Goal: Information Seeking & Learning: Find specific fact

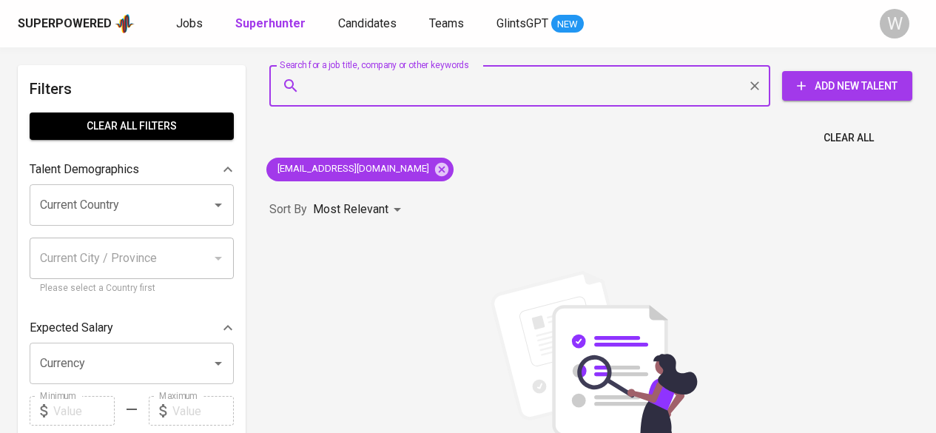
type input "[EMAIL_ADDRESS][DOMAIN_NAME]"
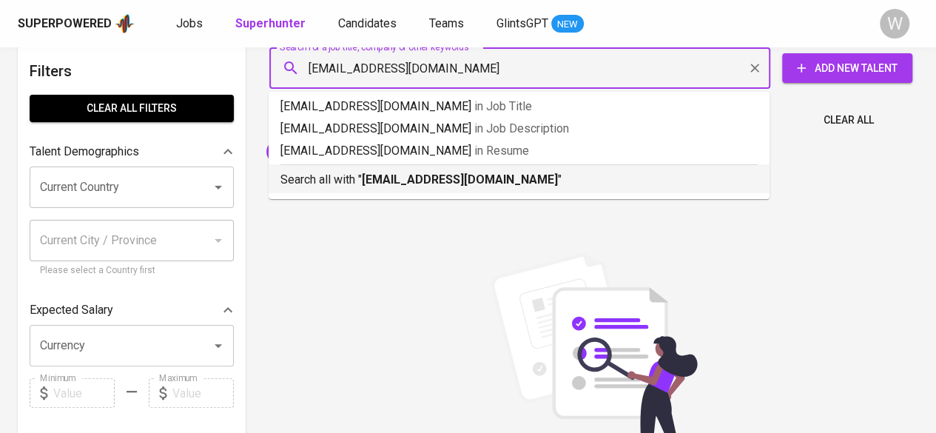
click at [426, 180] on b "[EMAIL_ADDRESS][DOMAIN_NAME]" at bounding box center [460, 179] width 196 height 14
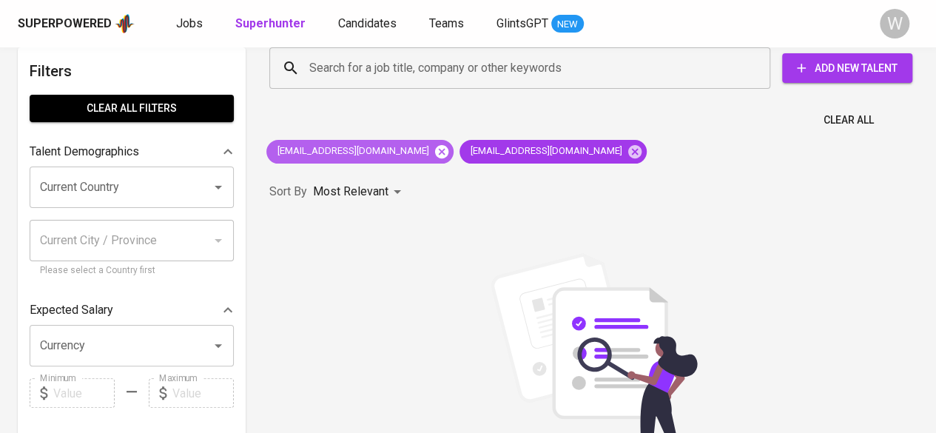
click at [435, 155] on icon at bounding box center [441, 150] width 13 height 13
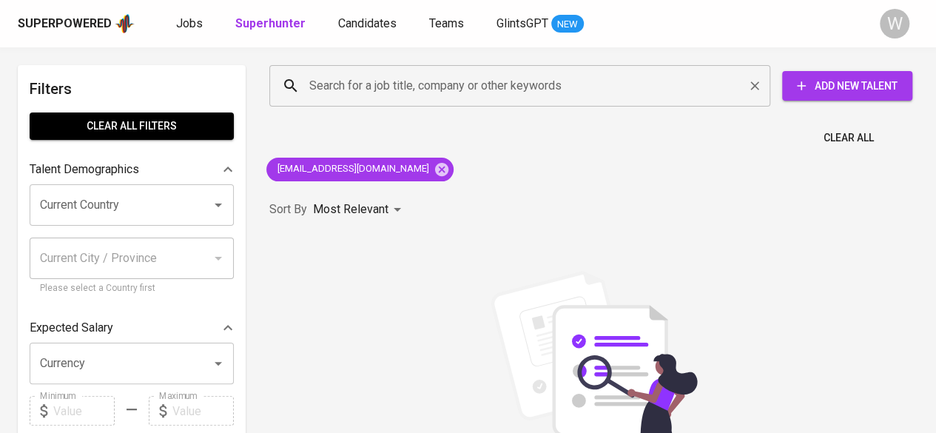
paste input "[EMAIL_ADDRESS][DOMAIN_NAME]"
type input "[EMAIL_ADDRESS][DOMAIN_NAME]"
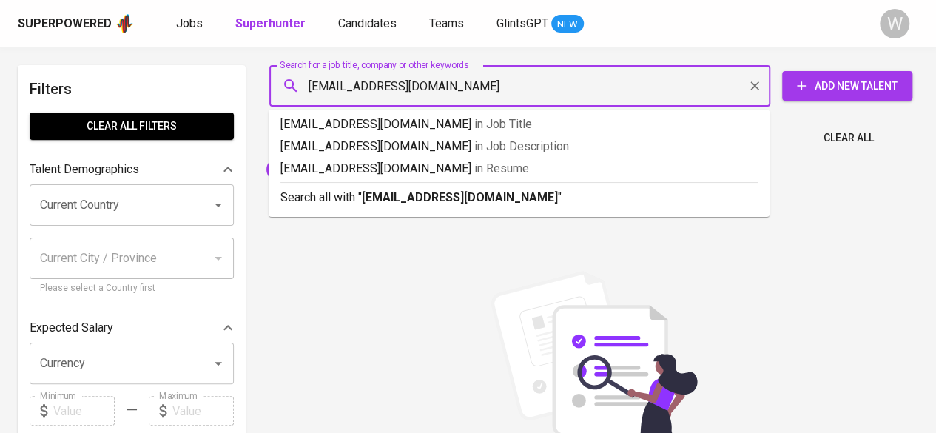
click at [396, 85] on input "[EMAIL_ADDRESS][DOMAIN_NAME]" at bounding box center [524, 86] width 436 height 28
click at [445, 199] on b "[EMAIL_ADDRESS][DOMAIN_NAME]" at bounding box center [460, 197] width 196 height 14
